Goal: Check status: Check status

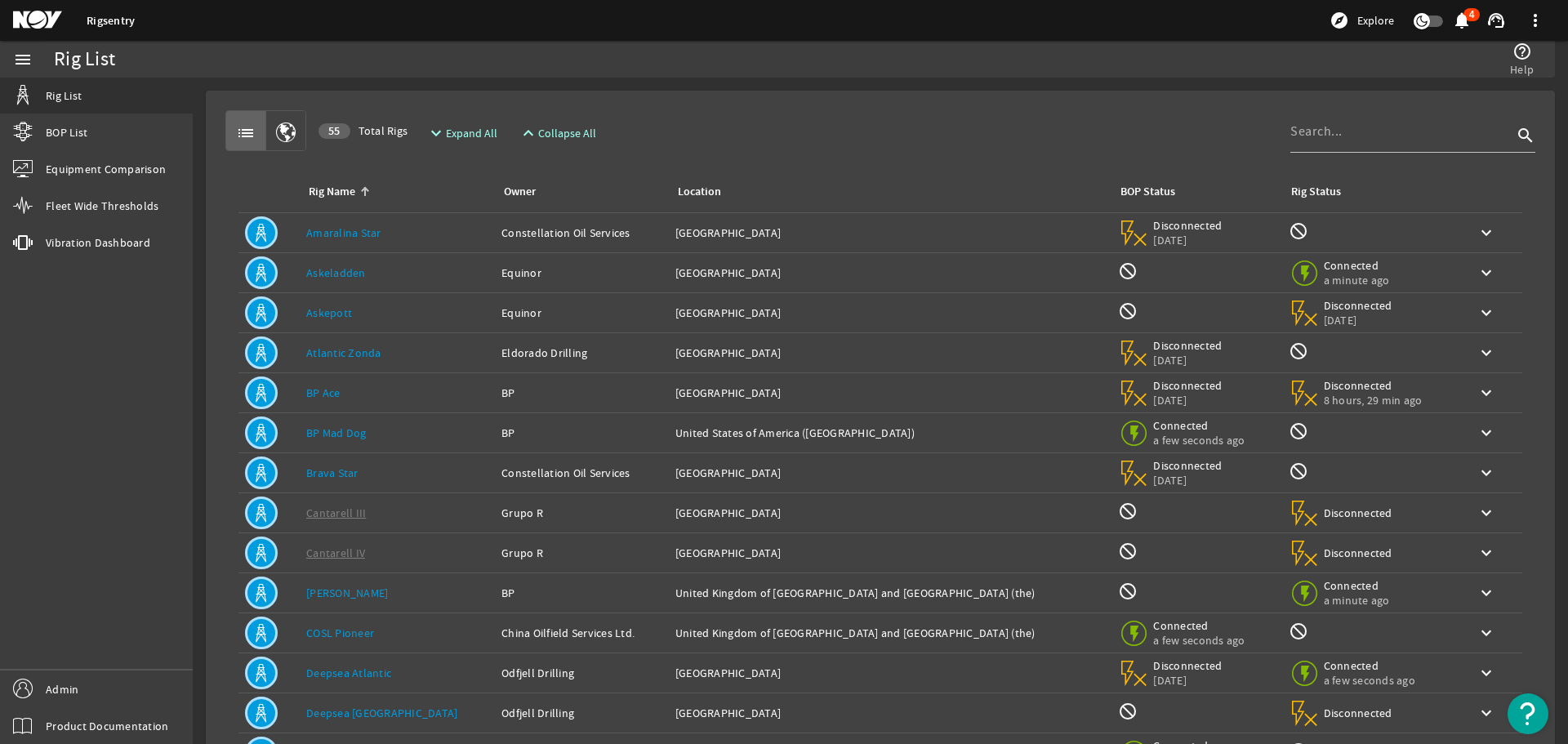
click at [348, 271] on link "Askeladden" at bounding box center [336, 272] width 60 height 15
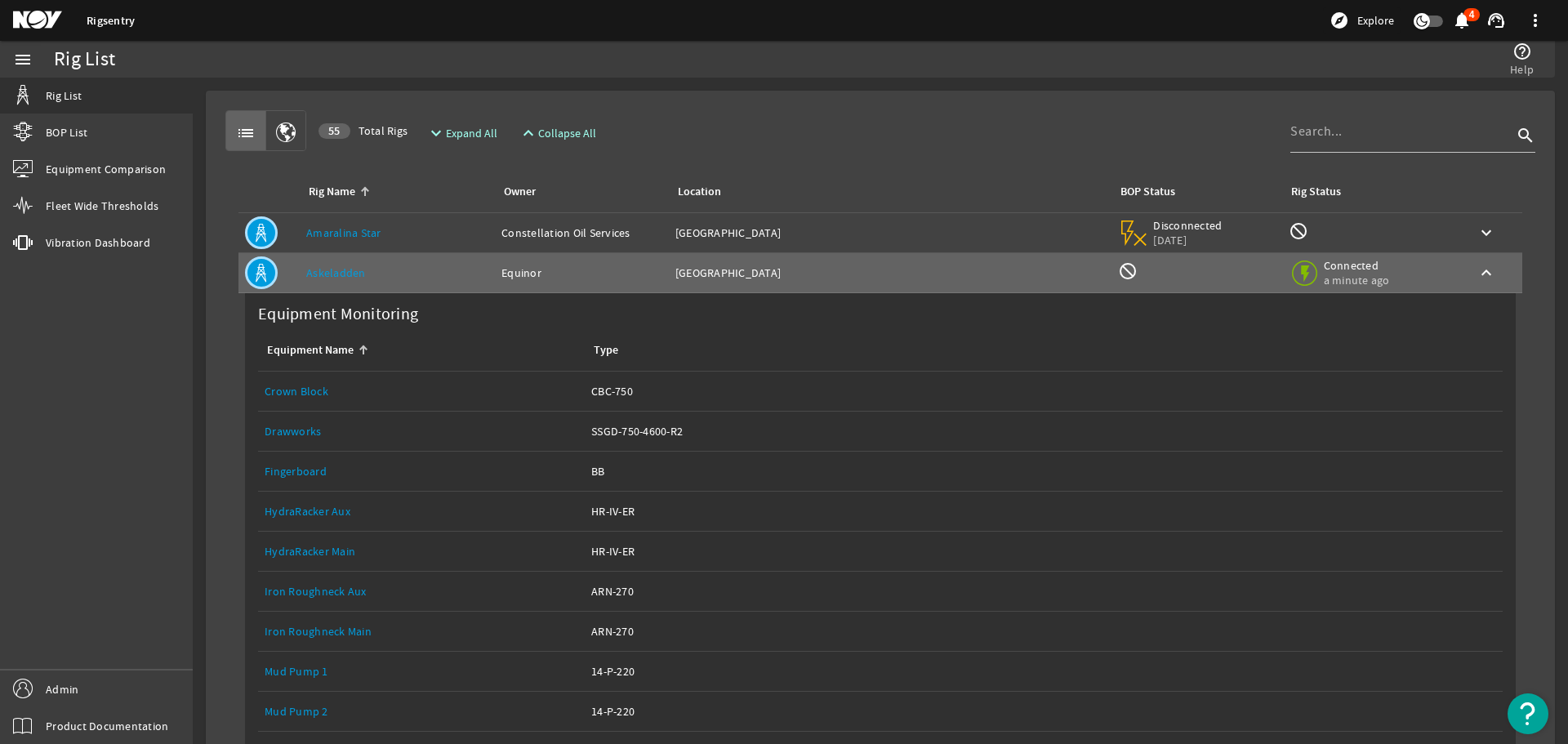
click at [298, 431] on link "Drawworks" at bounding box center [292, 431] width 56 height 15
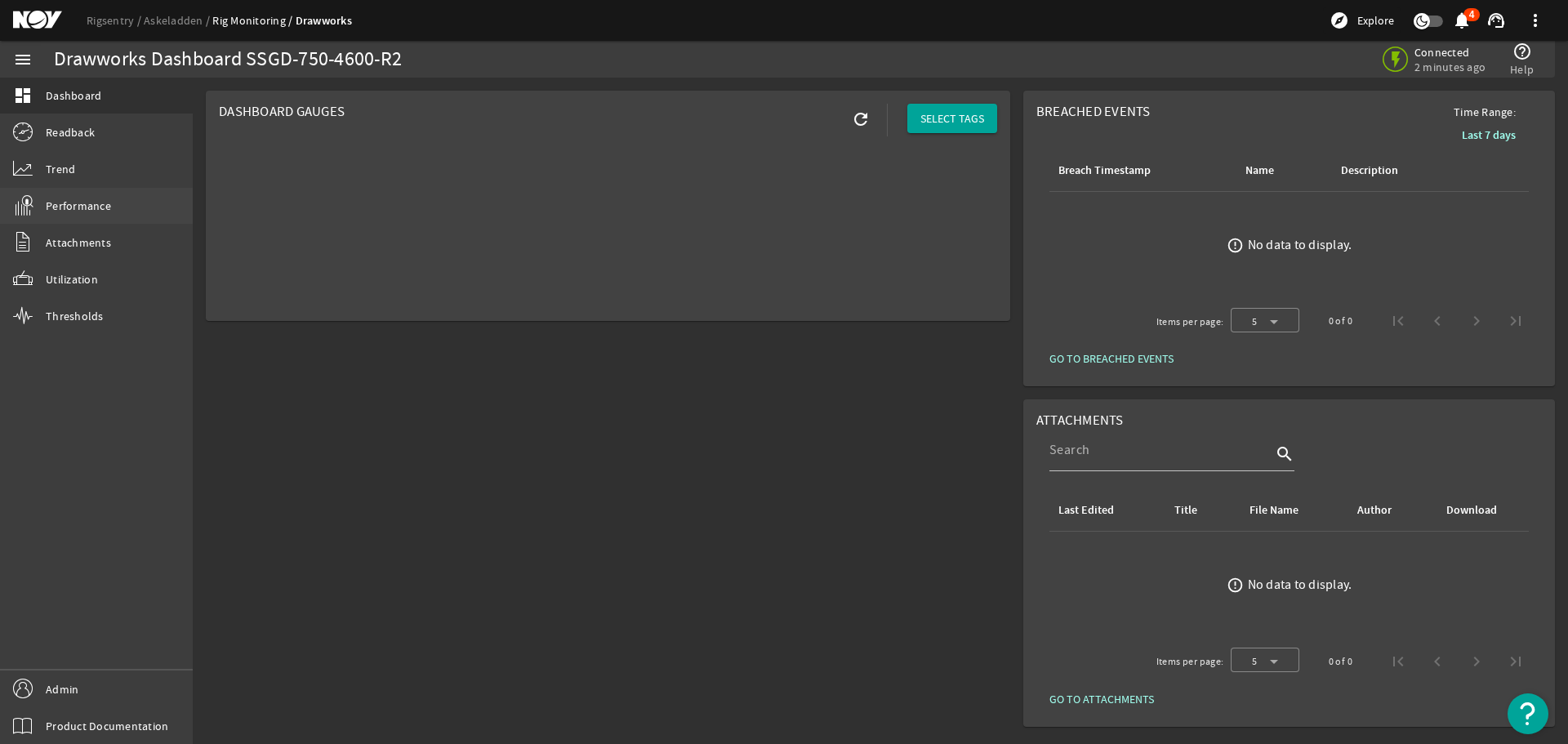
click at [94, 202] on span "Performance" at bounding box center [79, 205] width 66 height 17
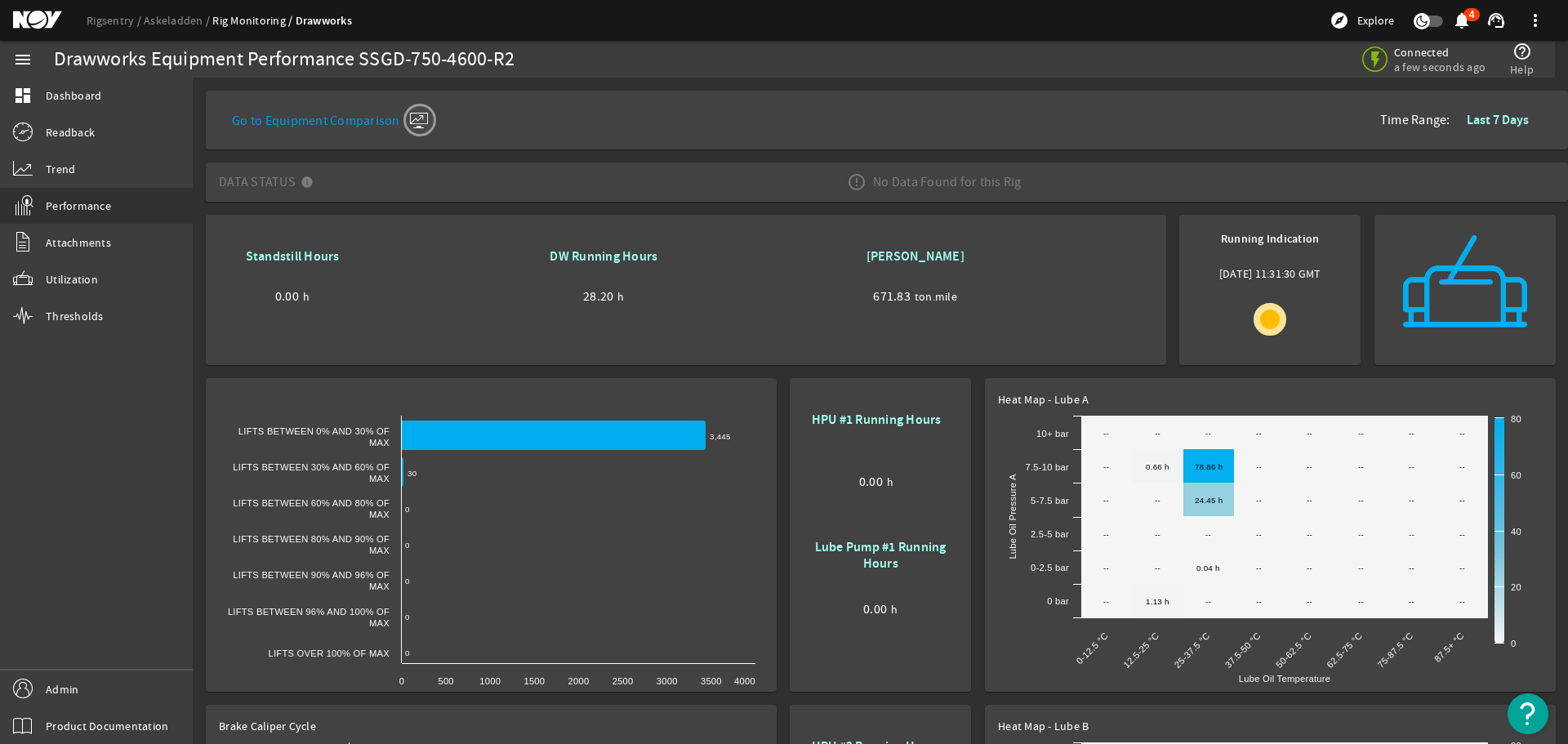
click at [952, 188] on div "No Data Found for this Rig" at bounding box center [934, 182] width 201 height 46
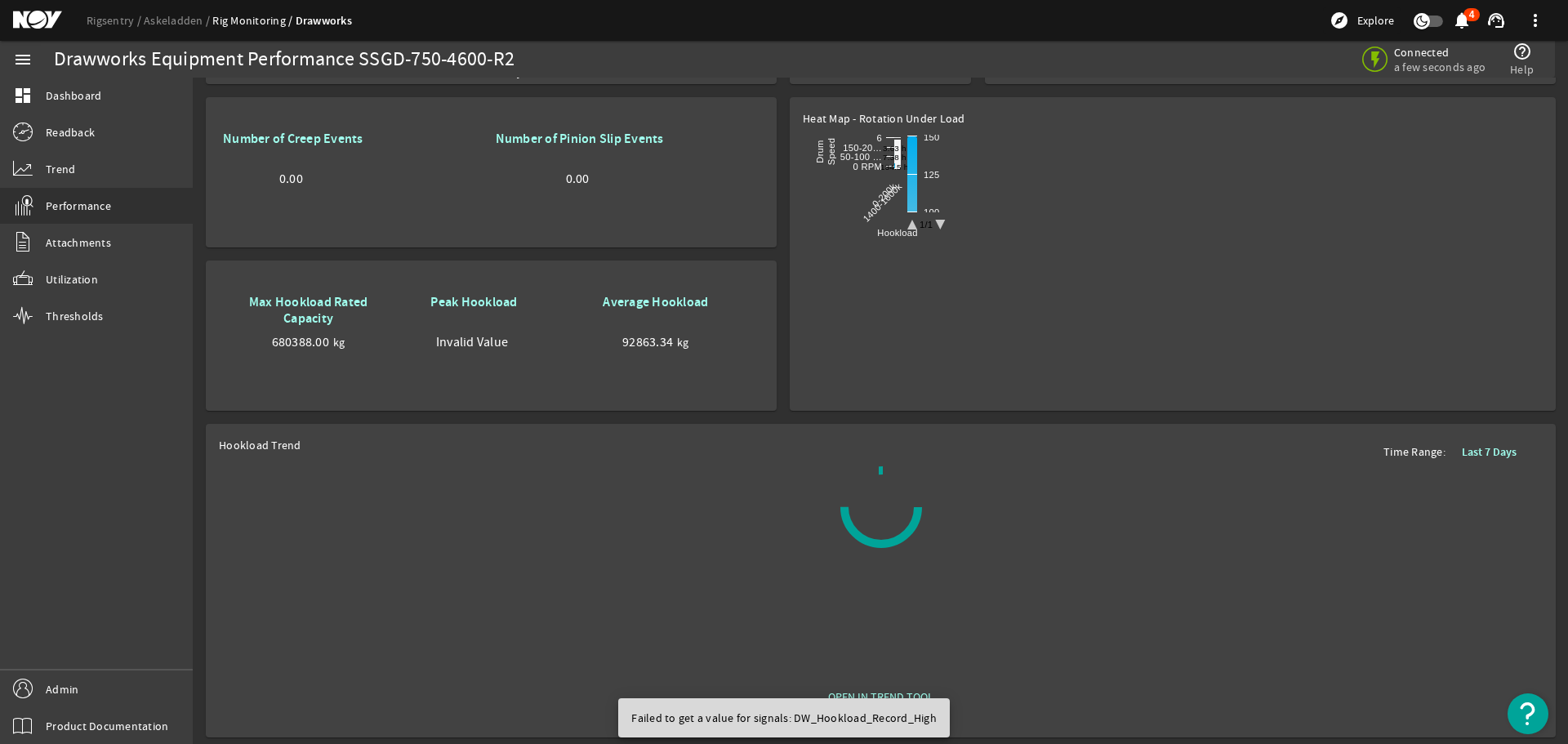
scroll to position [947, 0]
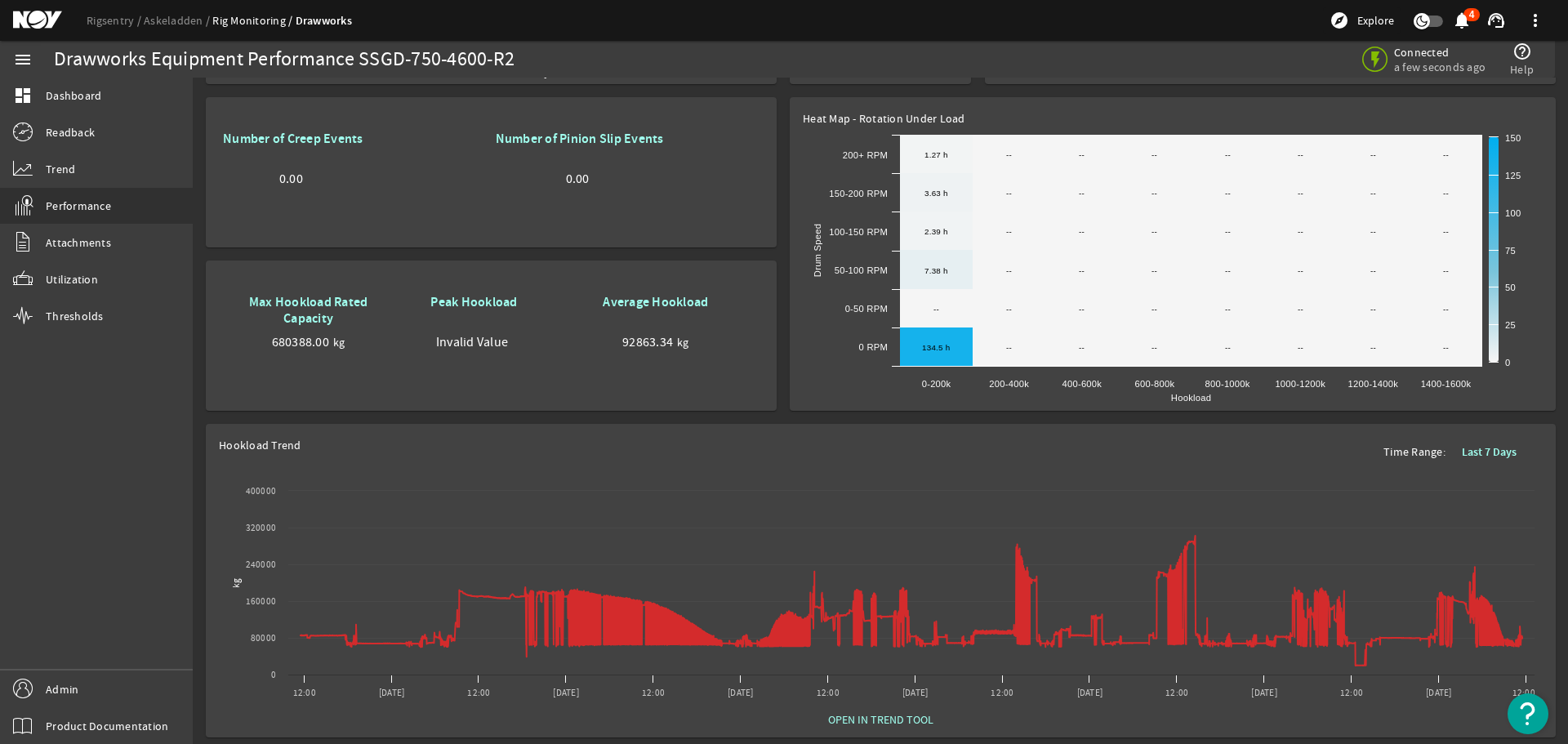
click at [832, 437] on div "Hookload Trend Time Range: Last 7 Days" at bounding box center [881, 452] width 1324 height 29
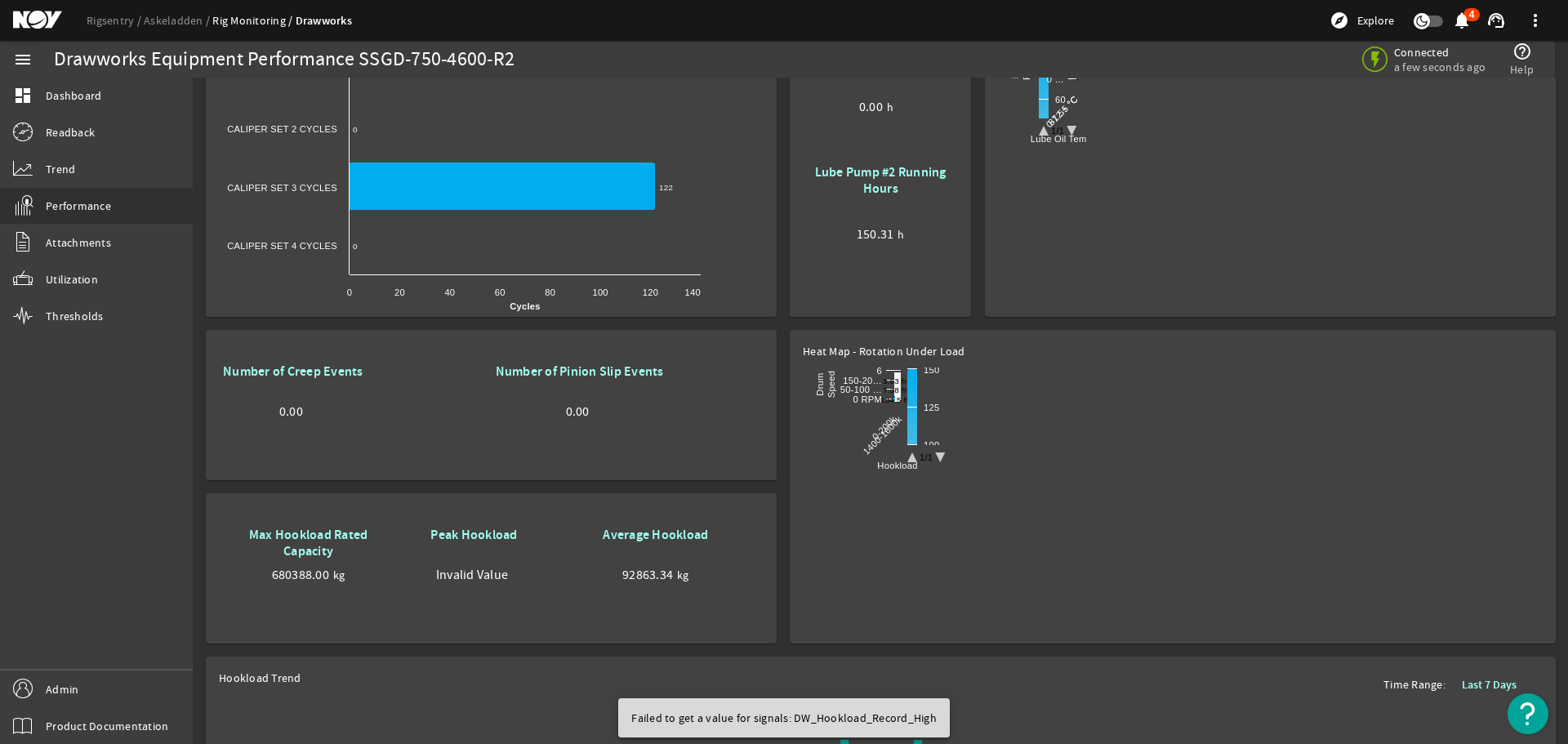
scroll to position [702, 0]
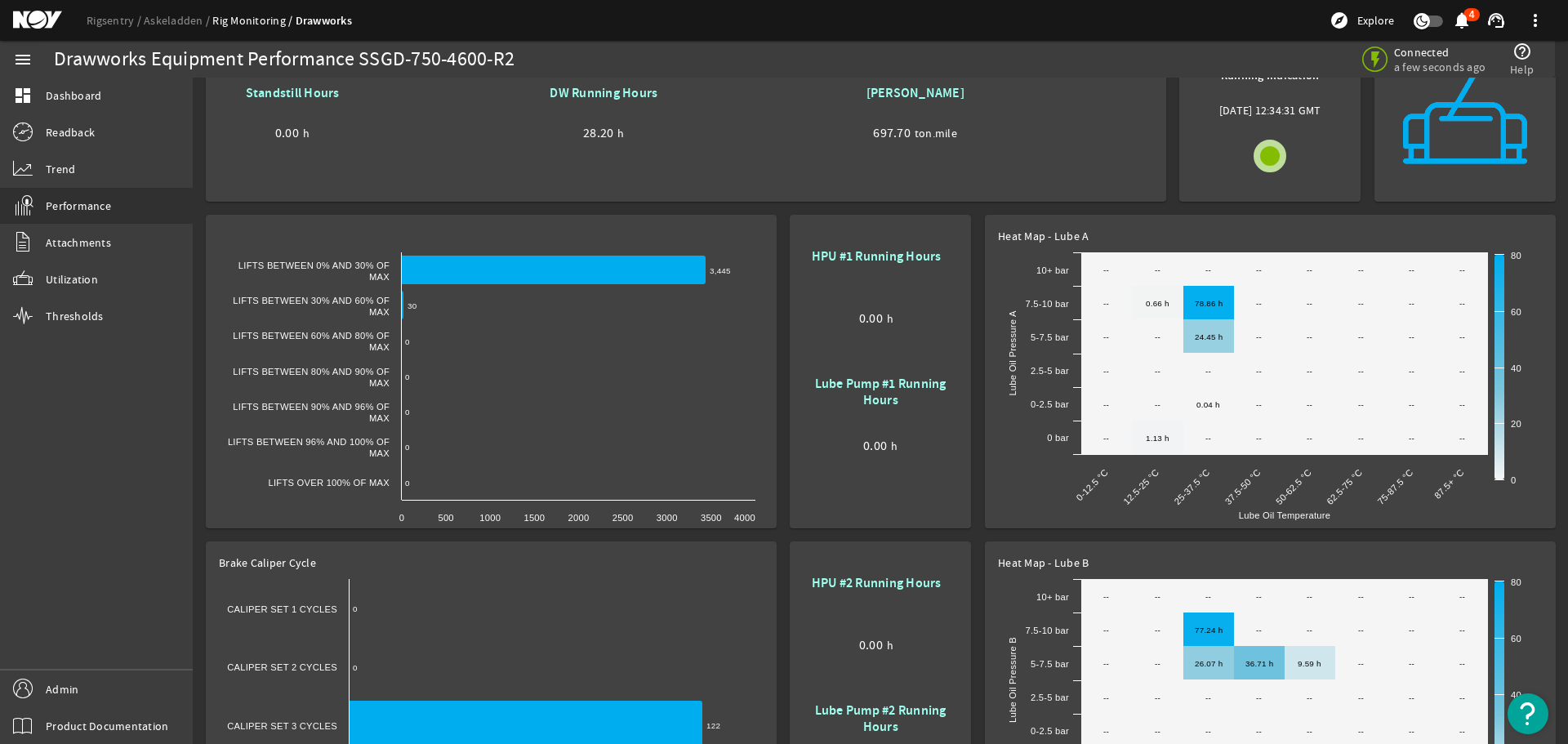
scroll to position [327, 0]
